Goal: Information Seeking & Learning: Check status

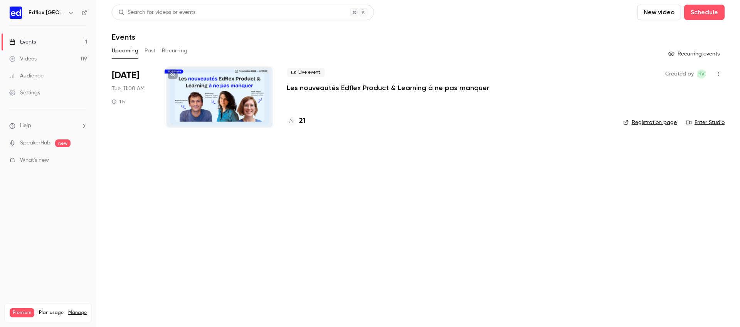
click at [64, 47] on link "Events 1" at bounding box center [48, 42] width 96 height 17
click at [149, 47] on button "Past" at bounding box center [150, 51] width 11 height 12
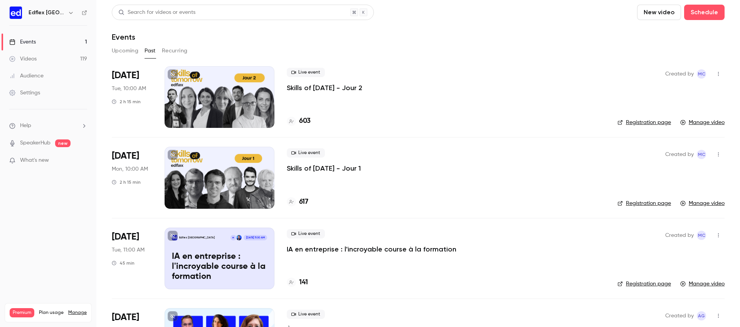
click at [327, 171] on p "Skills of [DATE] - Jour 1" at bounding box center [324, 168] width 74 height 9
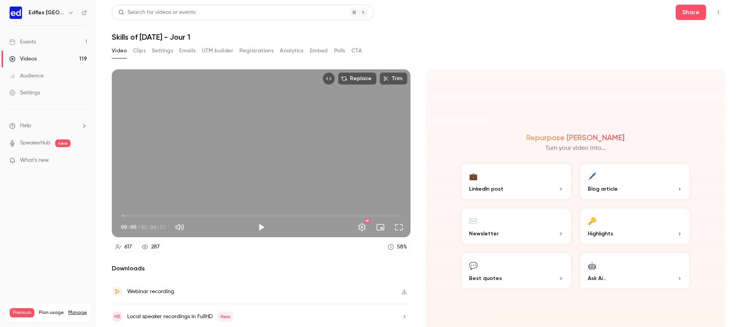
click at [260, 50] on button "Registrations" at bounding box center [256, 51] width 34 height 12
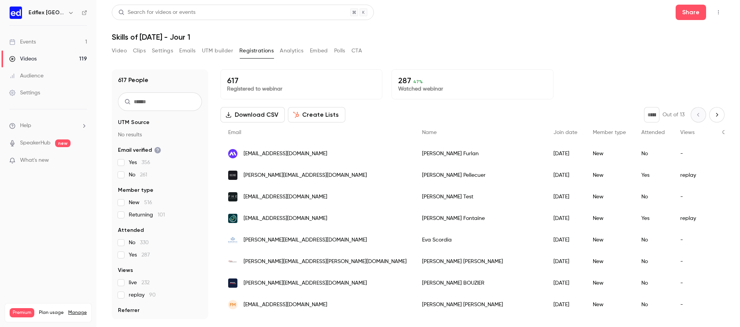
click at [290, 50] on button "Analytics" at bounding box center [292, 51] width 24 height 12
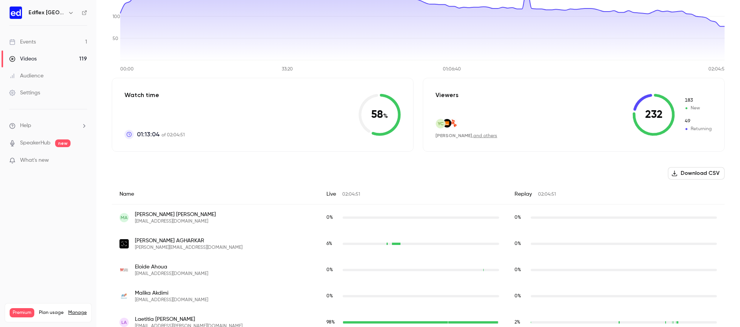
scroll to position [114, 0]
